Goal: Task Accomplishment & Management: Manage account settings

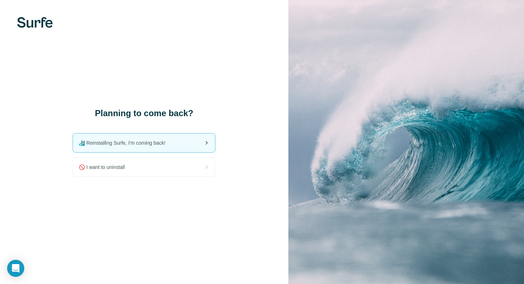
click at [179, 145] on div "🏄🏻‍♂️ Reinstalling Surfe, I'm coming back!" at bounding box center [144, 143] width 142 height 19
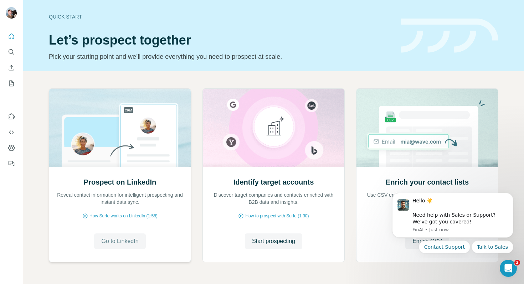
click at [130, 237] on span "Go to LinkedIn" at bounding box center [119, 241] width 37 height 9
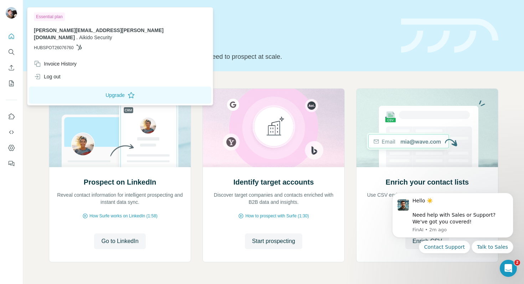
click at [12, 12] on img at bounding box center [11, 12] width 11 height 11
click at [55, 73] on div "Log out" at bounding box center [47, 76] width 27 height 7
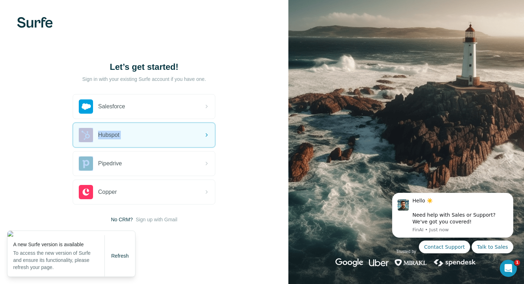
drag, startPoint x: 155, startPoint y: 103, endPoint x: 257, endPoint y: 142, distance: 108.6
click at [258, 146] on div "Let’s get started! Sign in with your existing Surfe account if you have one. Sa…" at bounding box center [144, 142] width 288 height 284
click at [176, 138] on div "Hubspot" at bounding box center [144, 135] width 142 height 24
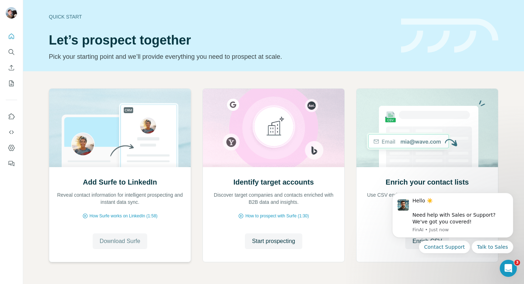
click at [129, 245] on span "Download Surfe" at bounding box center [120, 241] width 41 height 9
click at [119, 245] on span "Go to LinkedIn" at bounding box center [119, 241] width 37 height 9
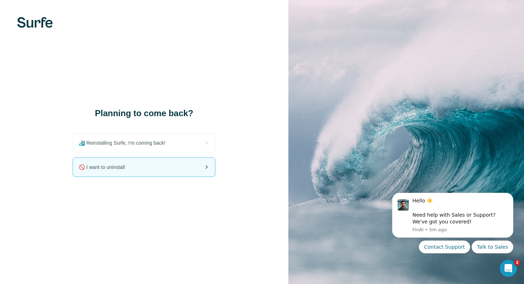
click at [168, 169] on div "🚫 I want to uninstall" at bounding box center [144, 167] width 142 height 19
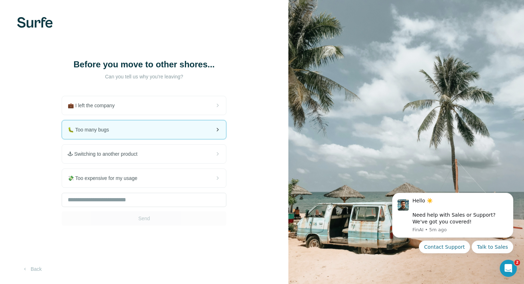
click at [140, 133] on div "🐛 Too many bugs" at bounding box center [144, 129] width 164 height 19
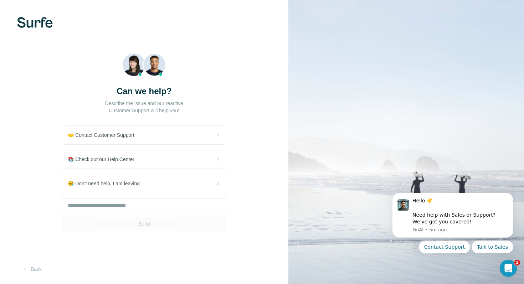
click at [147, 222] on div "Send" at bounding box center [144, 214] width 165 height 33
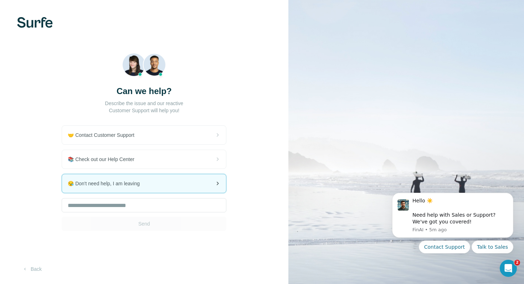
click at [156, 189] on div "😪 Don't need help, I am leaving" at bounding box center [144, 183] width 164 height 19
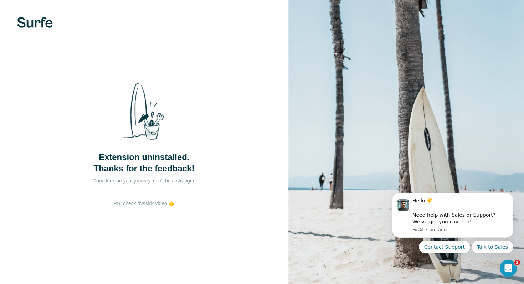
click at [162, 180] on p "Good luck on your journey, don't be a stranger!" at bounding box center [144, 180] width 143 height 7
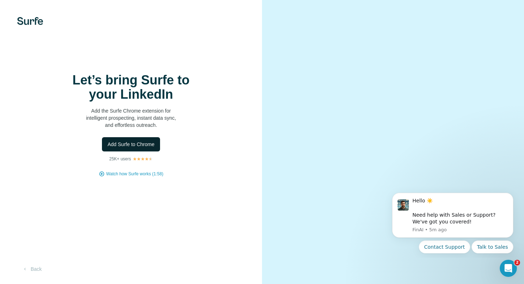
click at [136, 141] on span "Add Surfe to Chrome" at bounding box center [131, 144] width 47 height 7
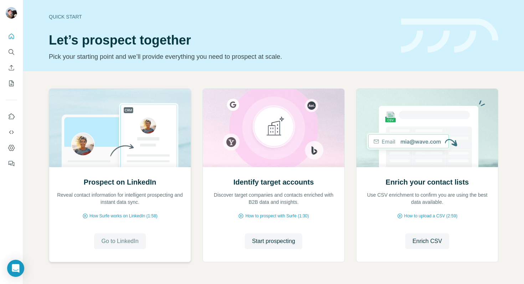
click at [119, 241] on span "Go to LinkedIn" at bounding box center [119, 241] width 37 height 9
